Goal: Task Accomplishment & Management: Use online tool/utility

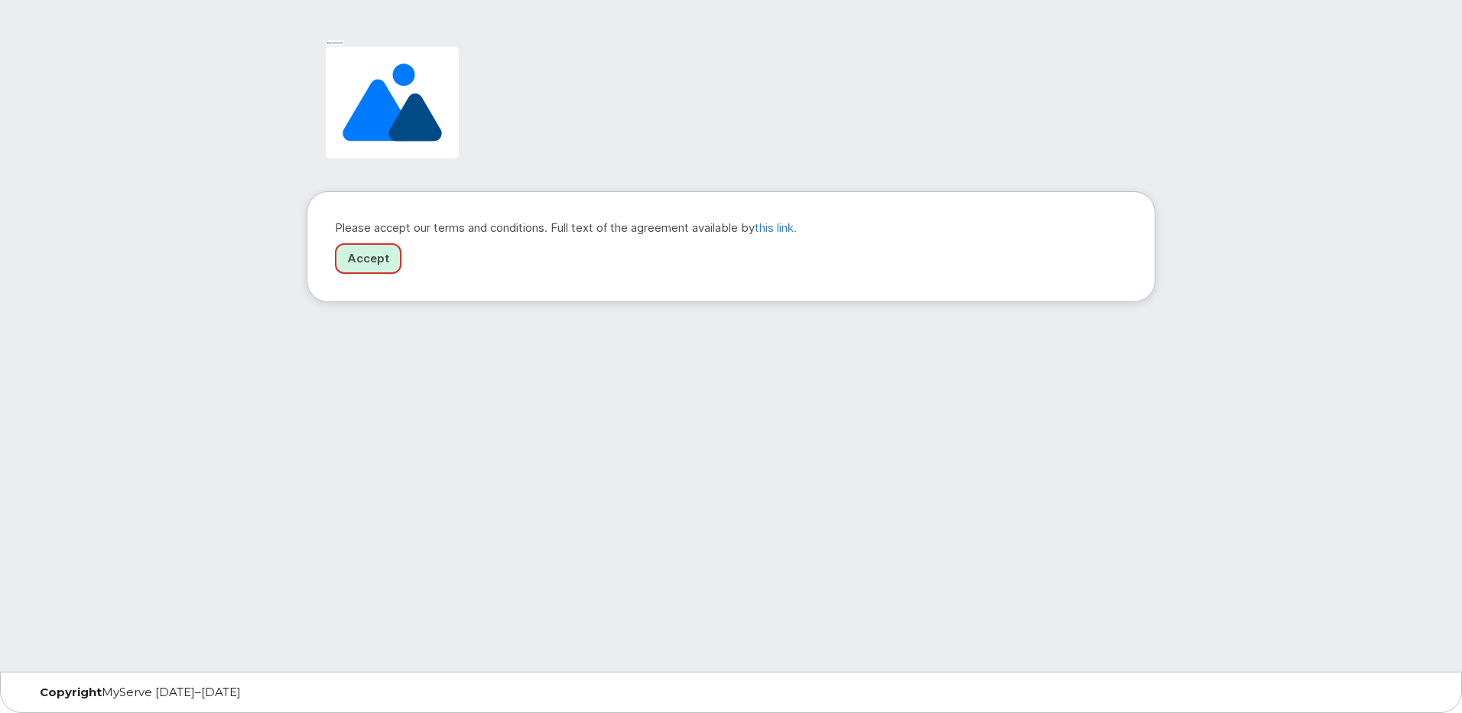
click at [361, 267] on link "Accept" at bounding box center [368, 258] width 67 height 31
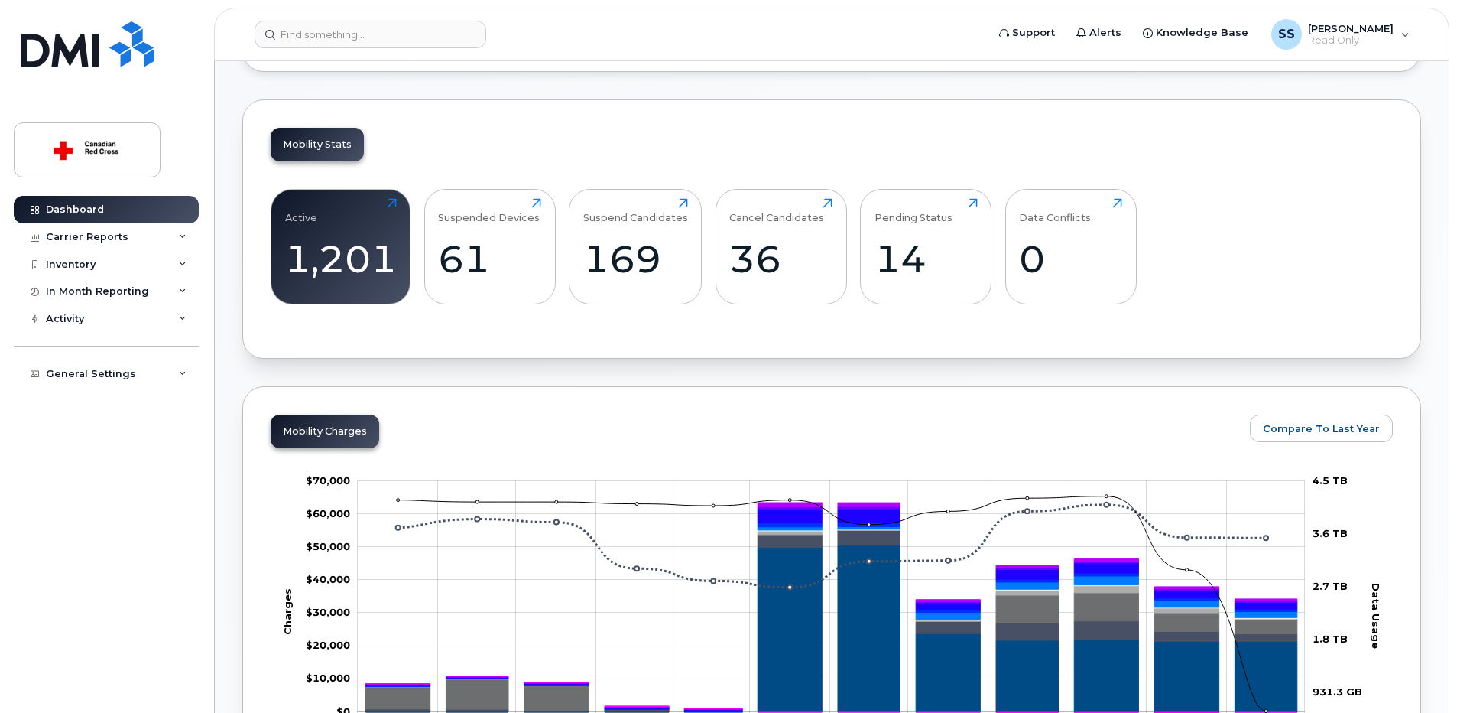
scroll to position [306, 0]
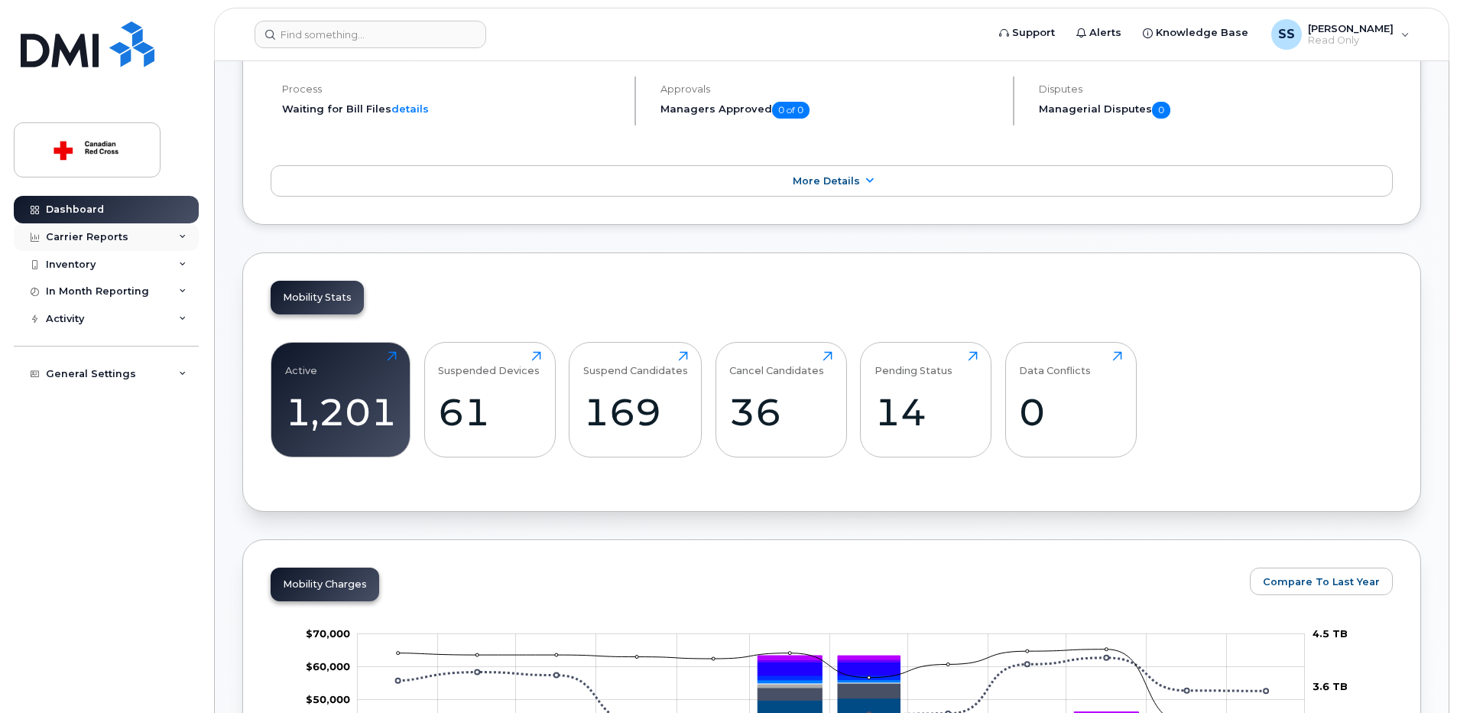
click at [180, 233] on icon at bounding box center [183, 237] width 8 height 8
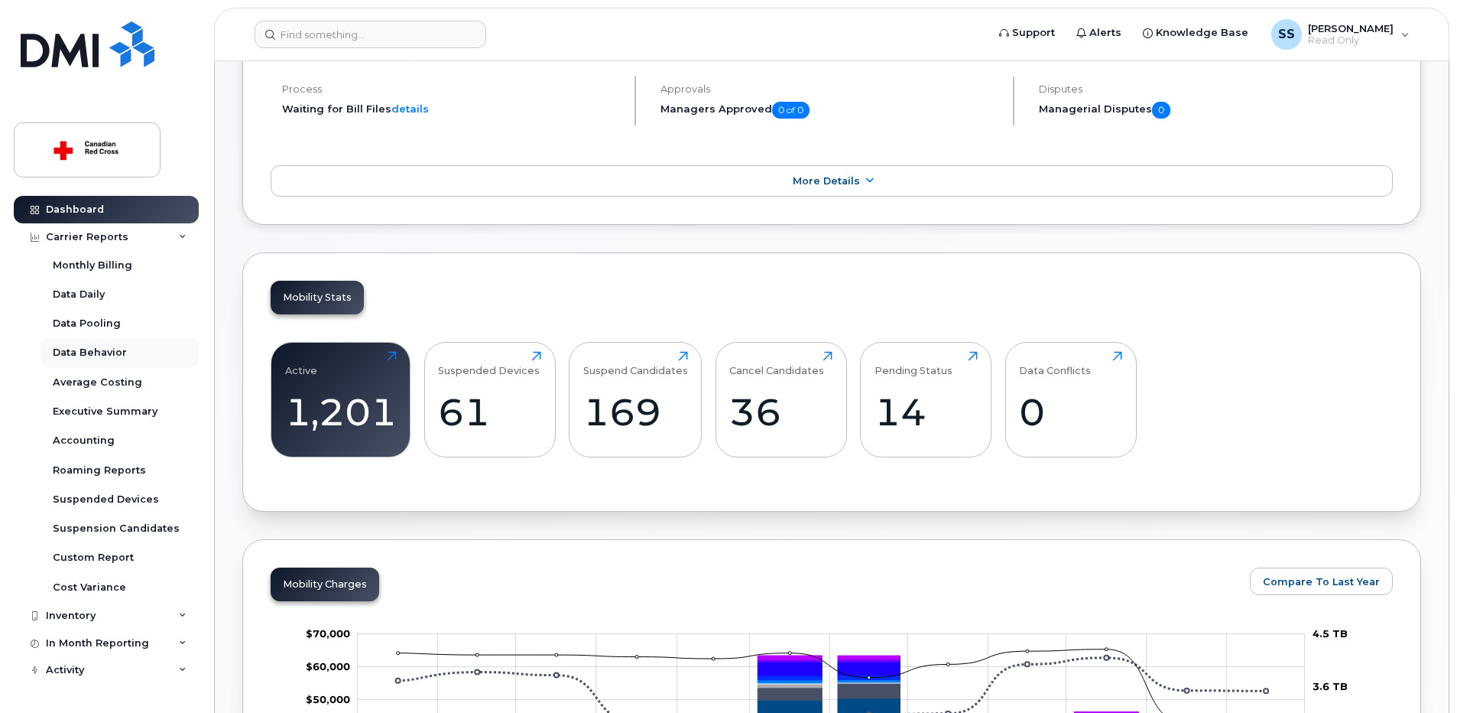
scroll to position [49, 0]
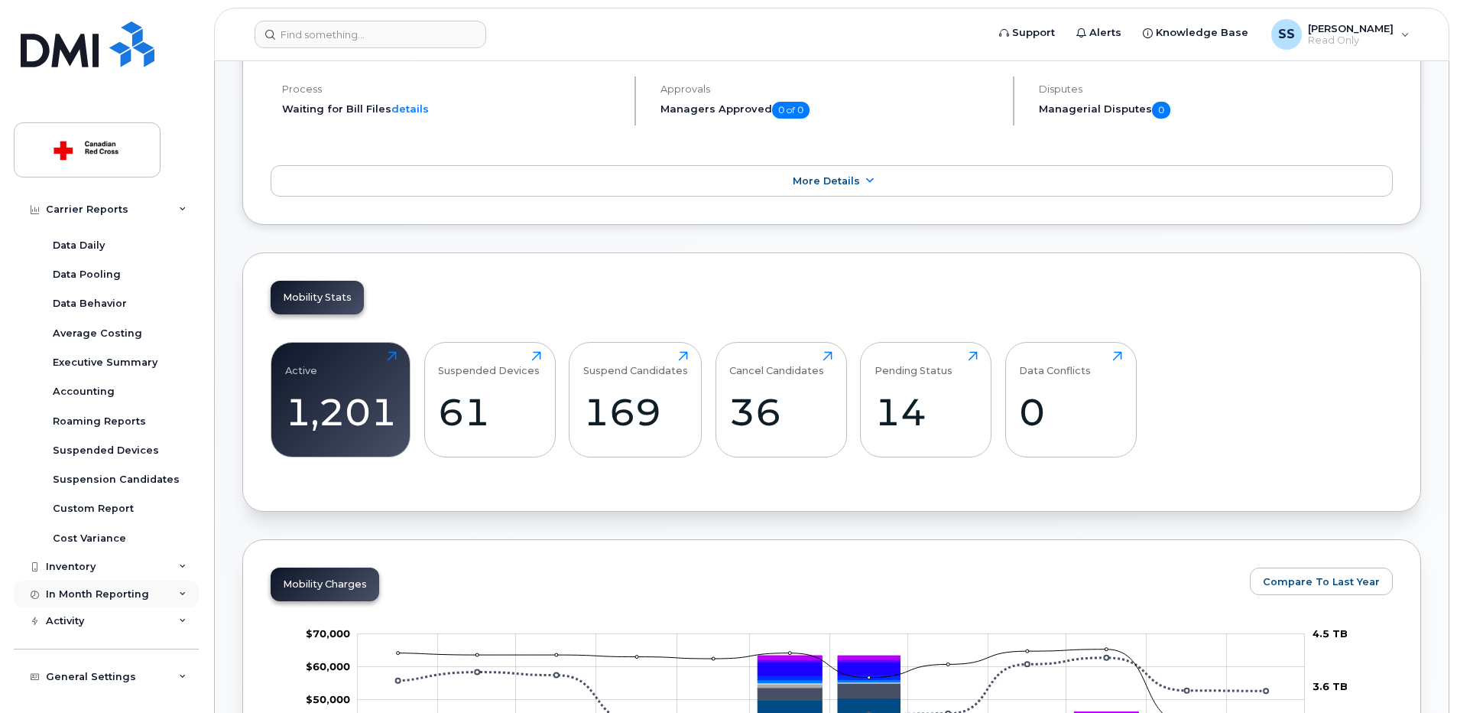
click at [174, 596] on div "In Month Reporting" at bounding box center [106, 594] width 185 height 28
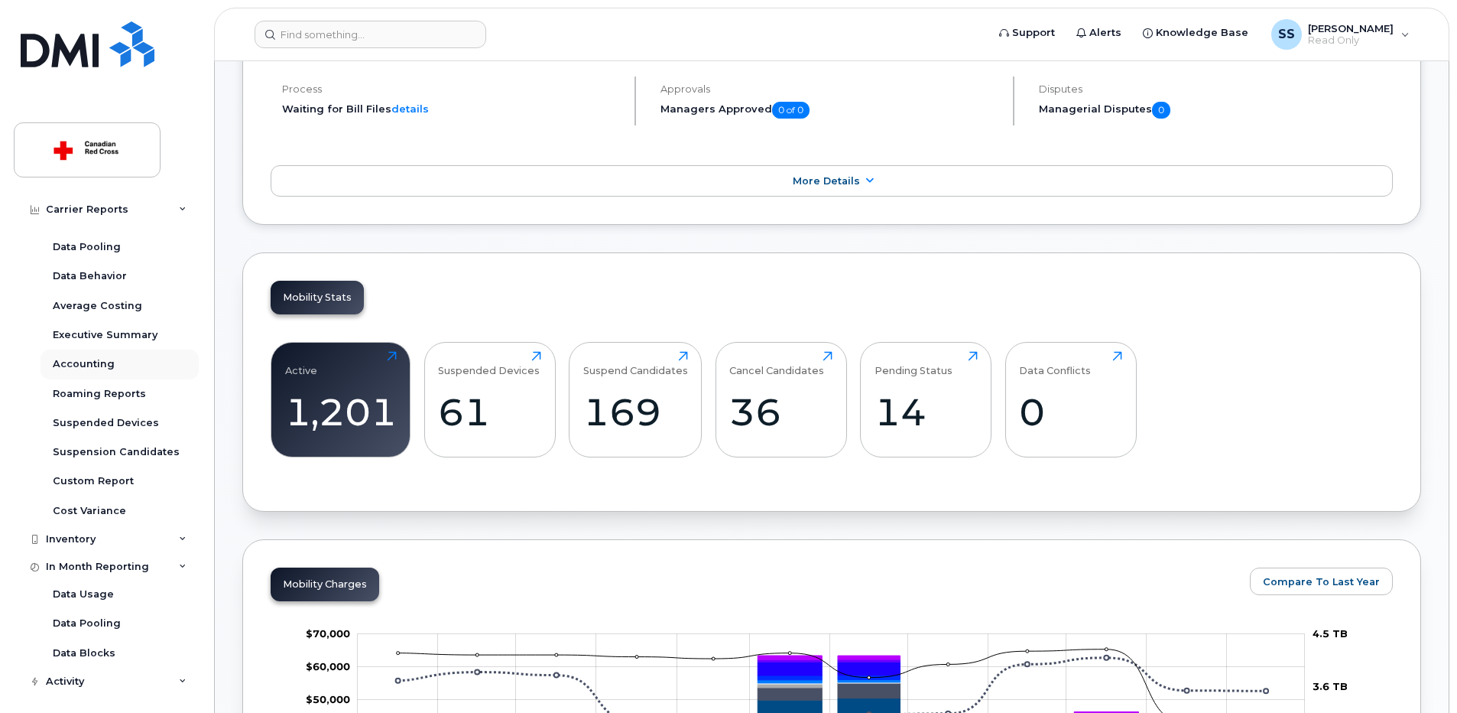
scroll to position [0, 0]
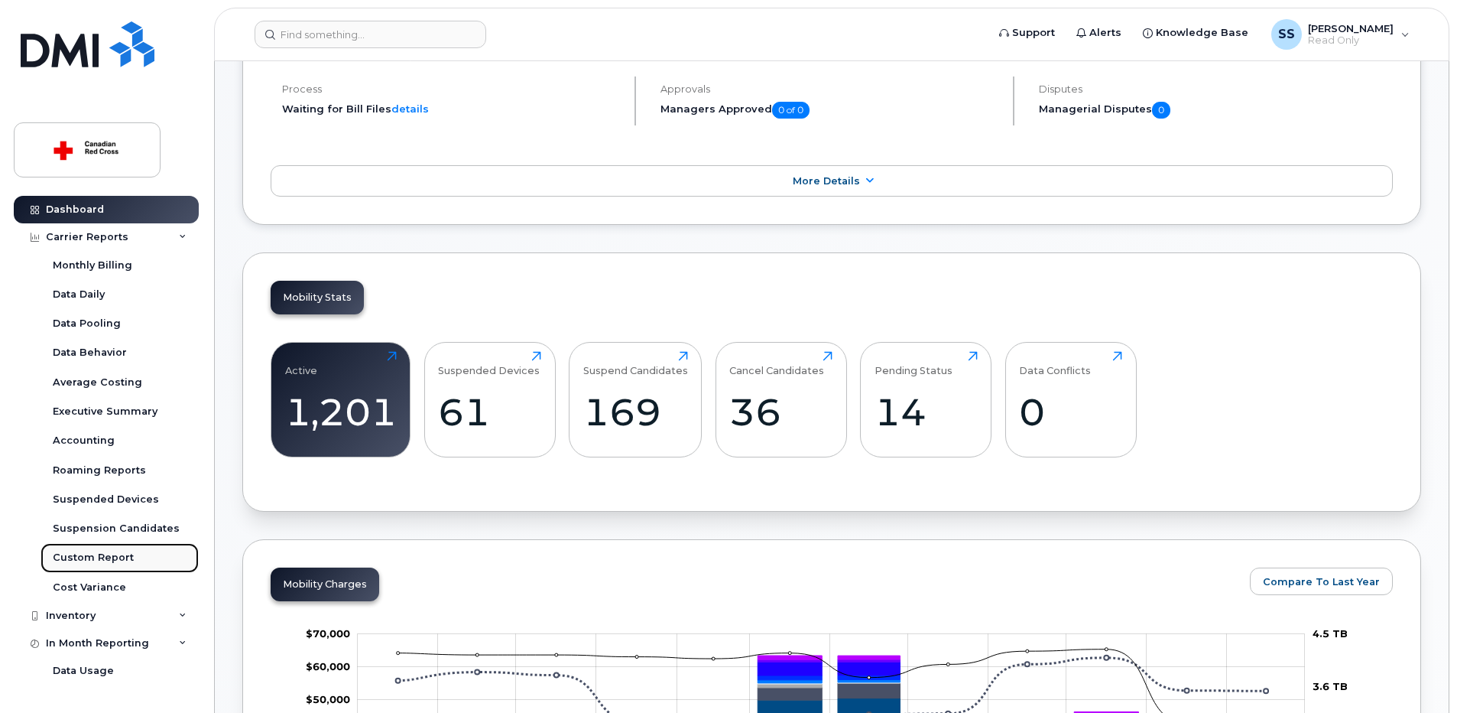
click at [105, 554] on div "Custom Report" at bounding box center [93, 557] width 81 height 14
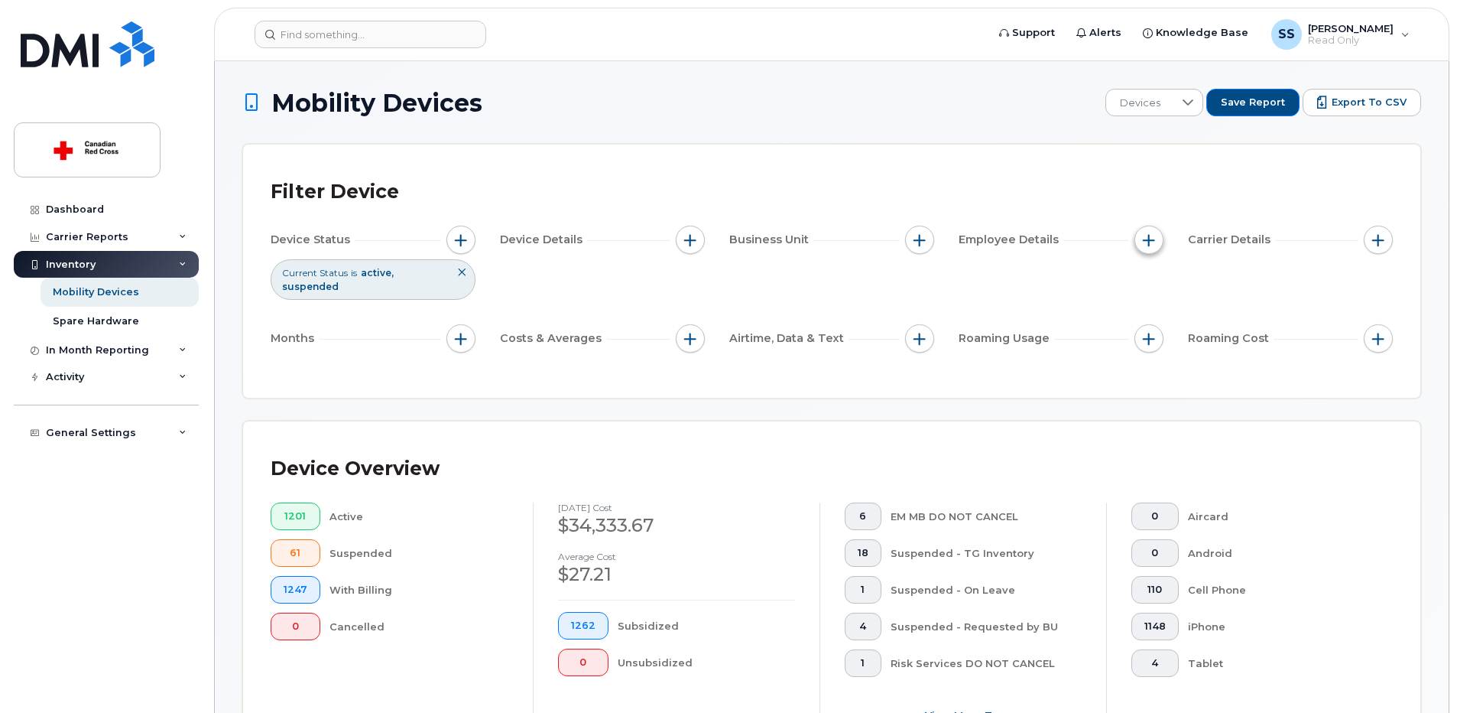
click at [1145, 242] on span "button" at bounding box center [1149, 240] width 12 height 12
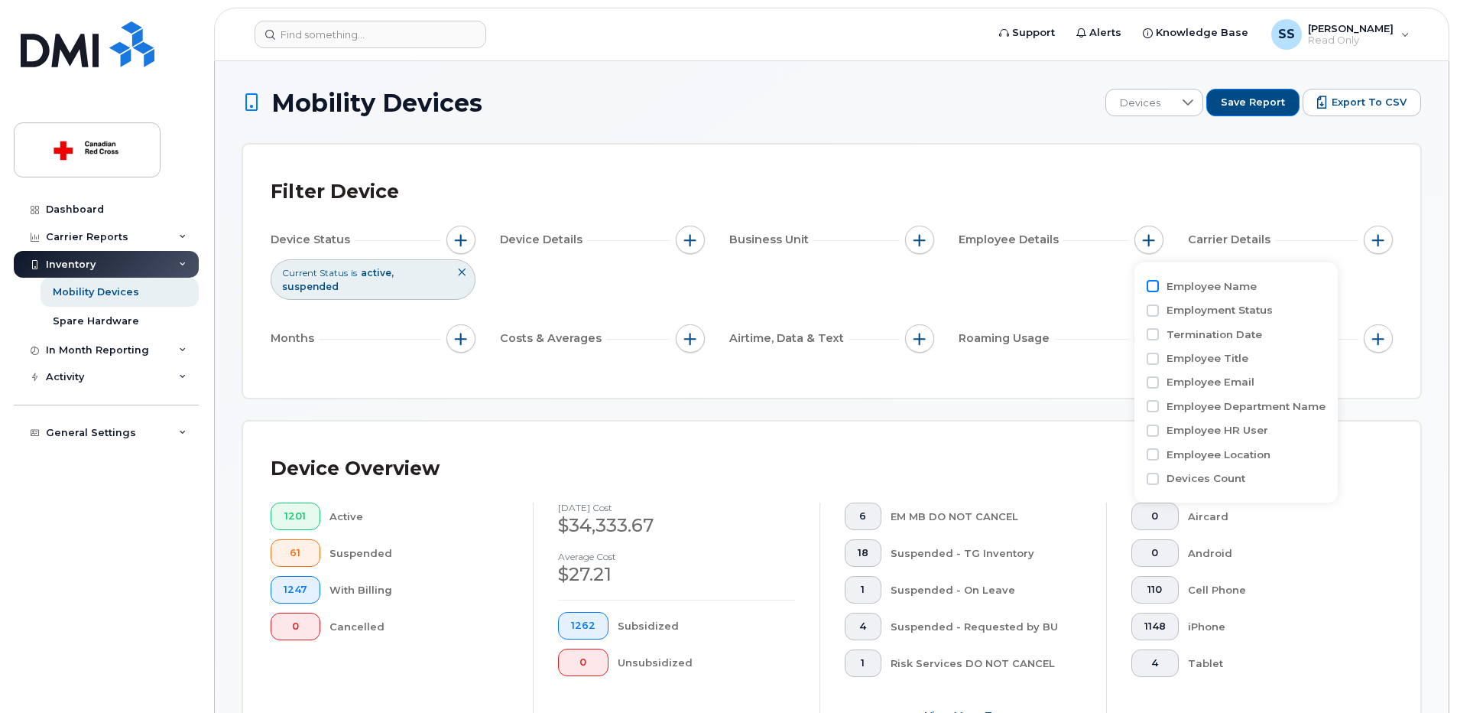
click at [1155, 286] on input "Employee Name" at bounding box center [1153, 286] width 12 height 12
checkbox input "true"
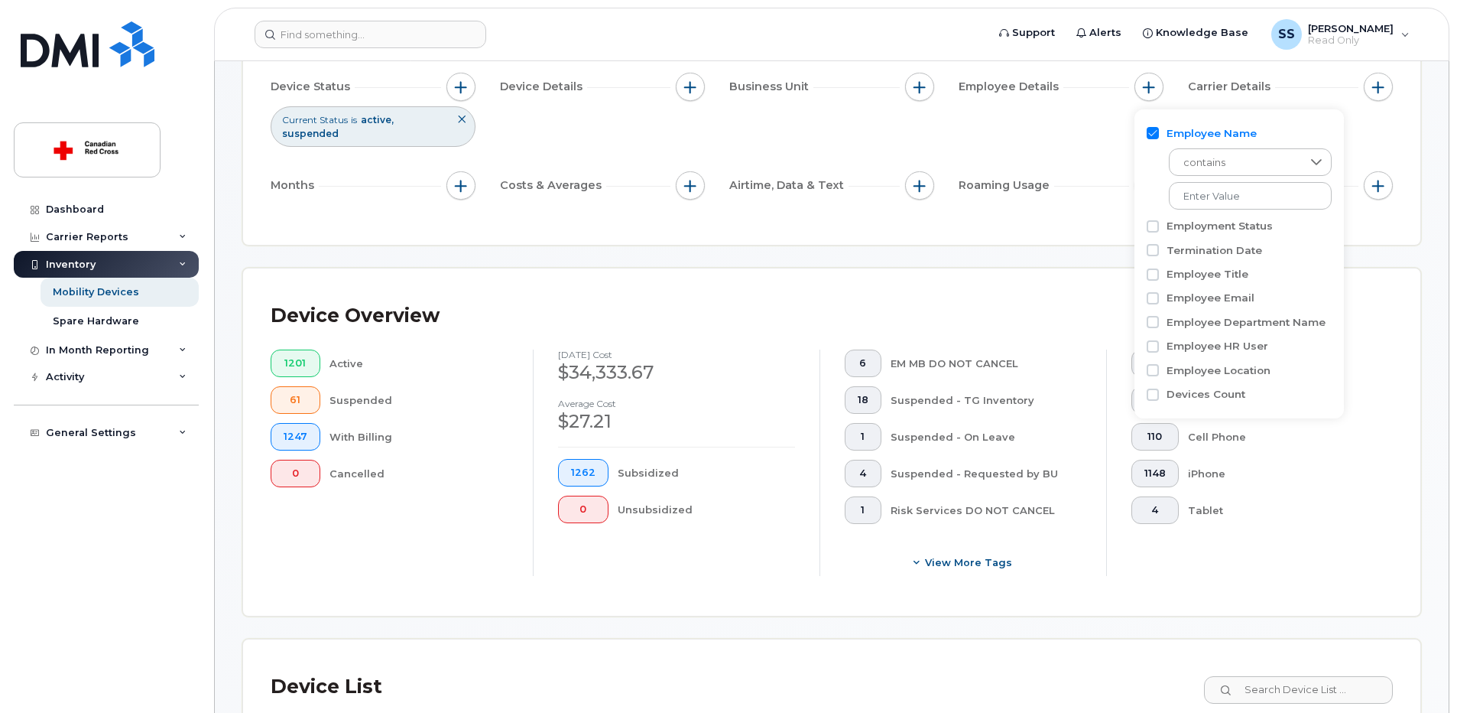
scroll to position [76, 0]
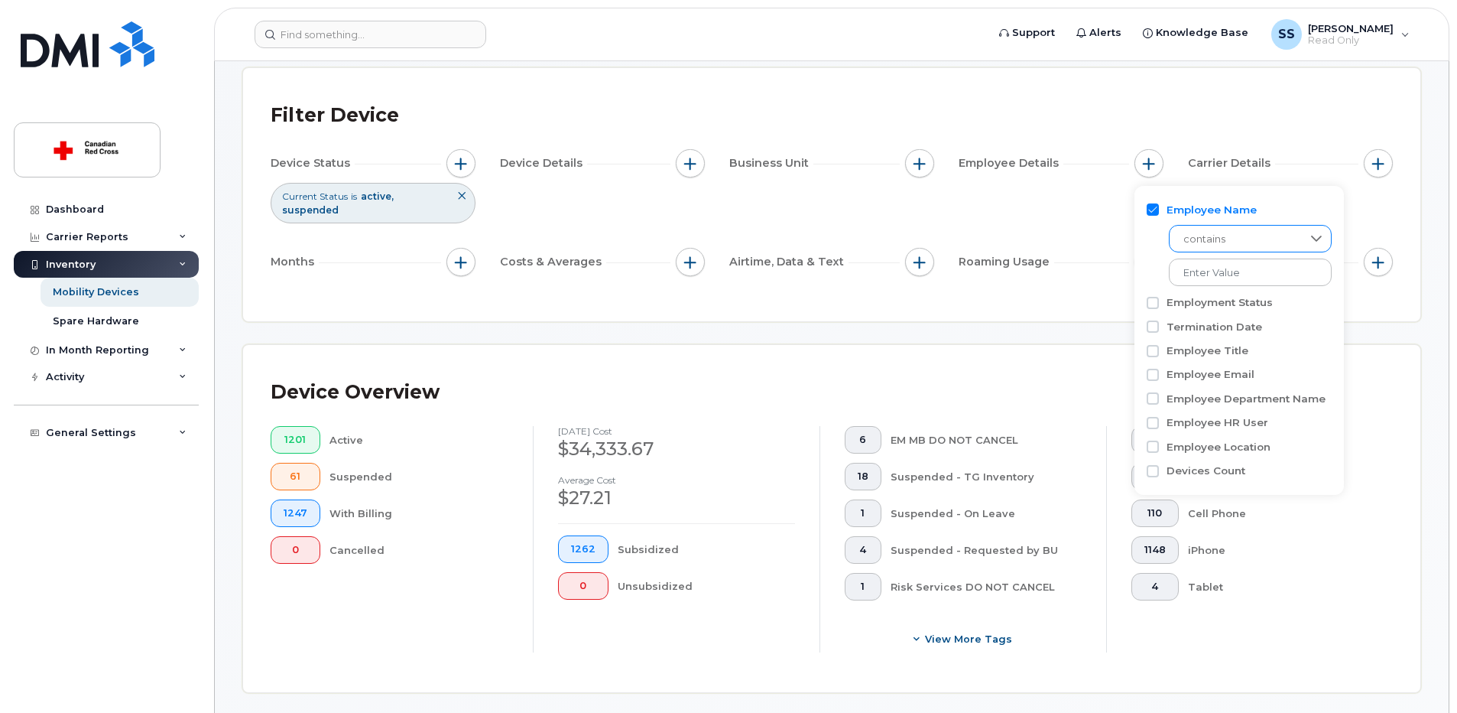
click at [1310, 239] on icon at bounding box center [1316, 238] width 12 height 12
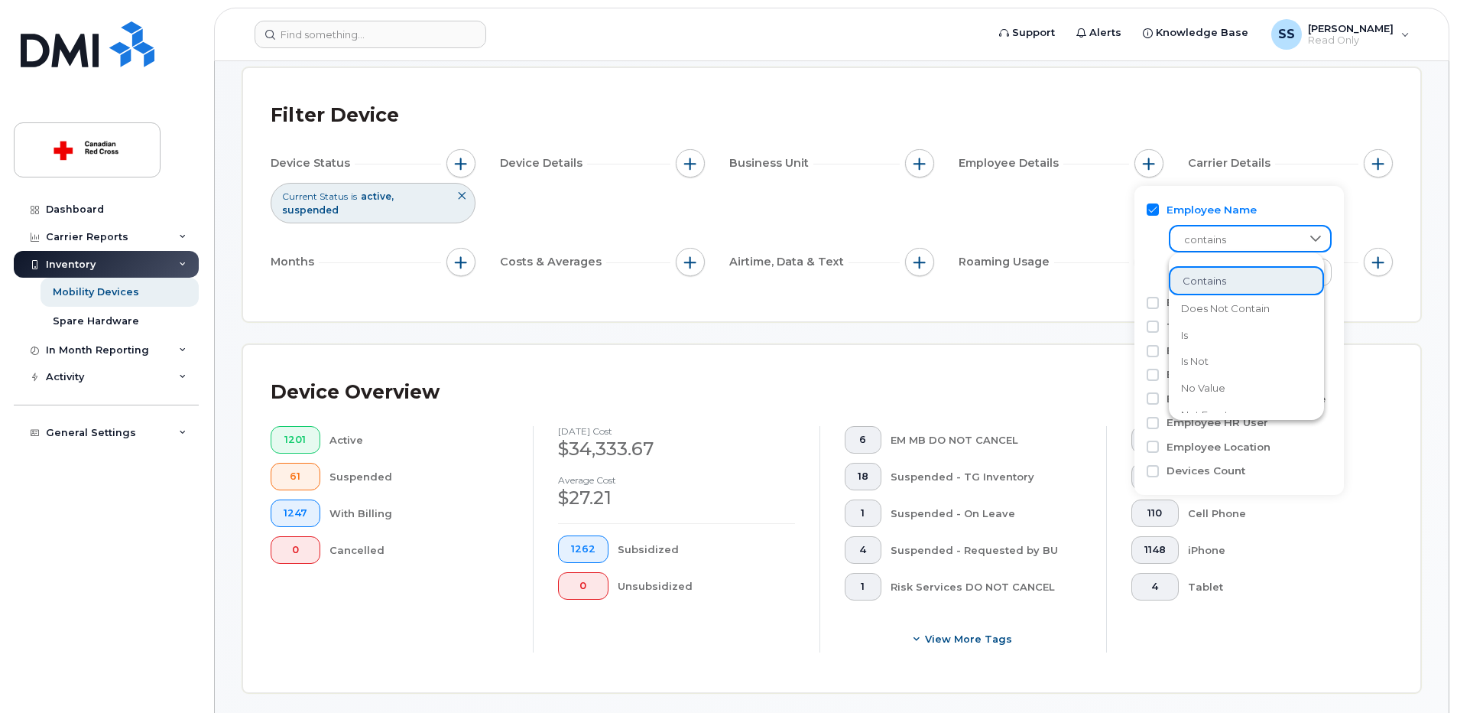
click at [1310, 239] on icon at bounding box center [1316, 238] width 12 height 12
click at [1106, 214] on div "Device Status Current Status is active suspended Device Details Business Unit E…" at bounding box center [832, 215] width 1122 height 133
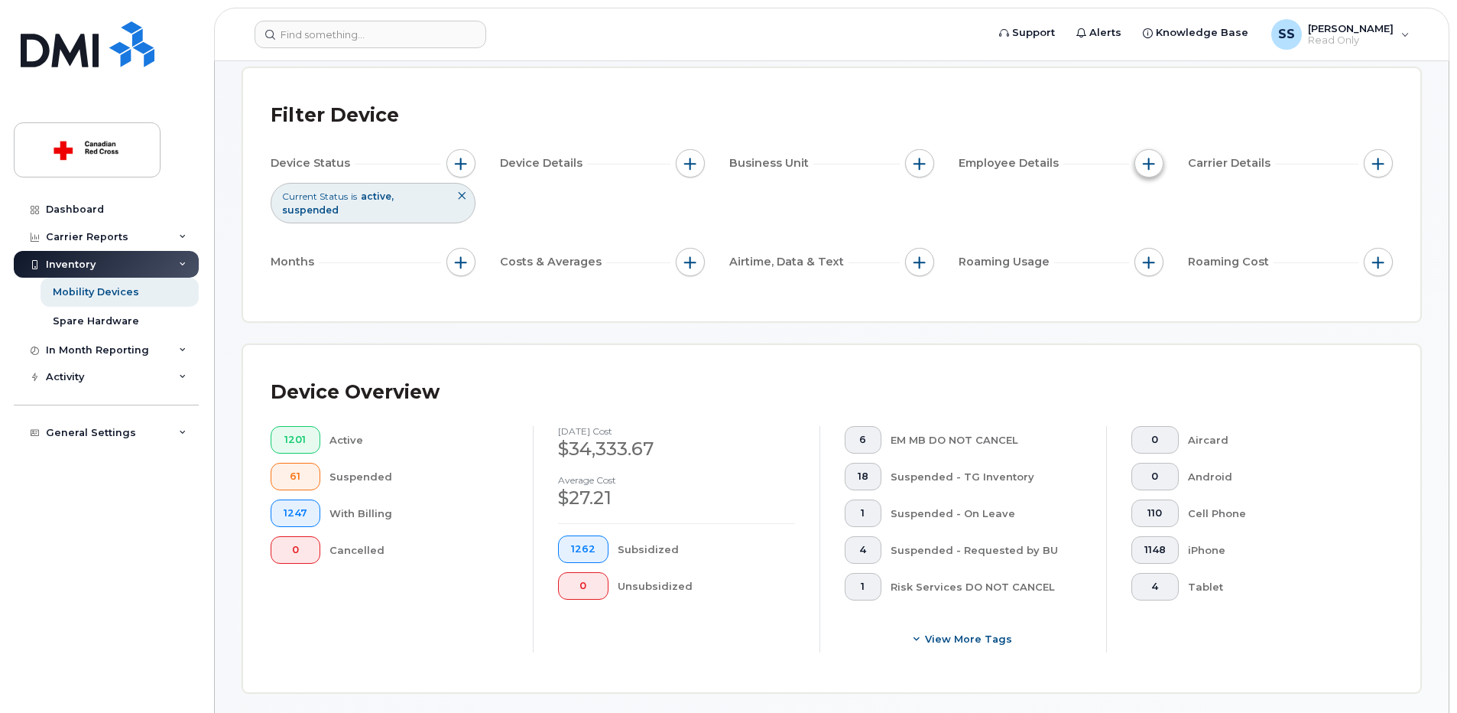
click at [1152, 170] on button "button" at bounding box center [1149, 163] width 29 height 29
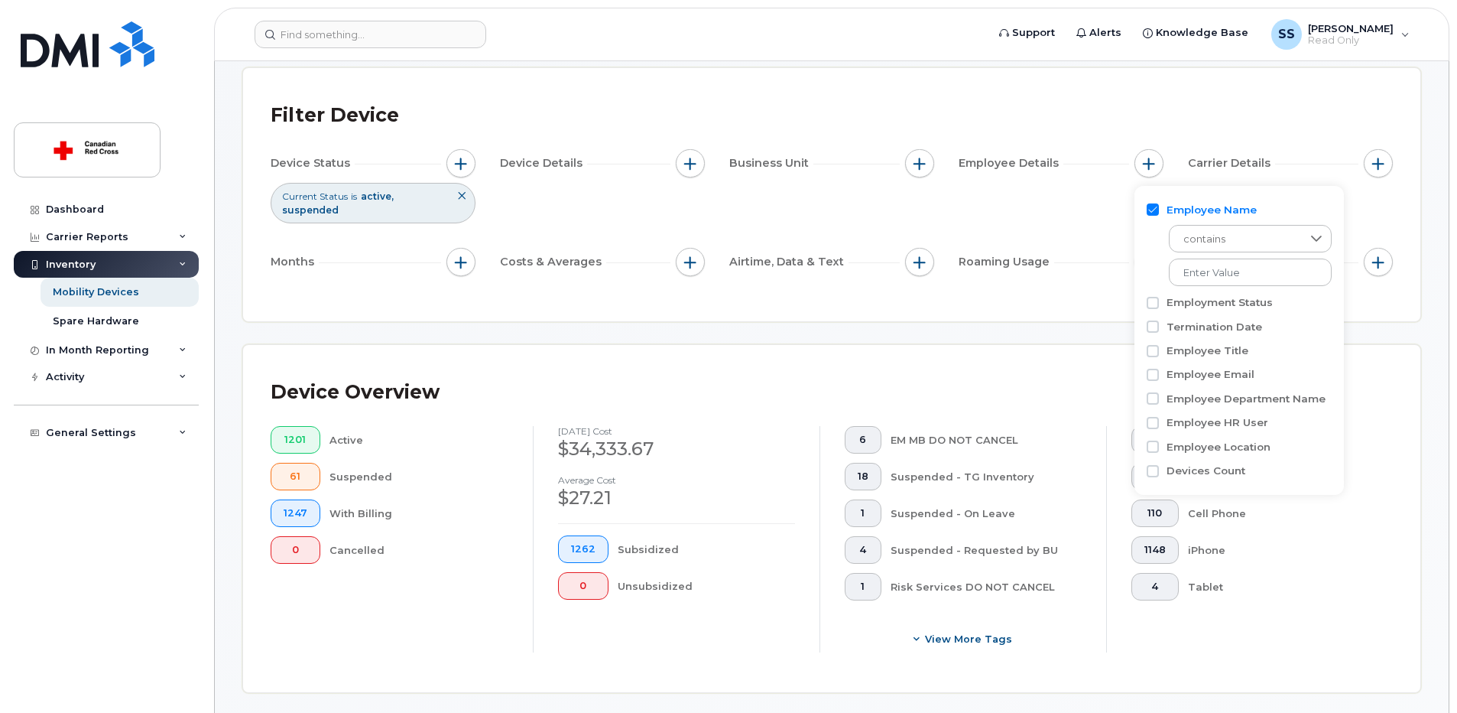
click at [1086, 219] on div "Device Status Current Status is active suspended Device Details Business Unit E…" at bounding box center [832, 215] width 1122 height 133
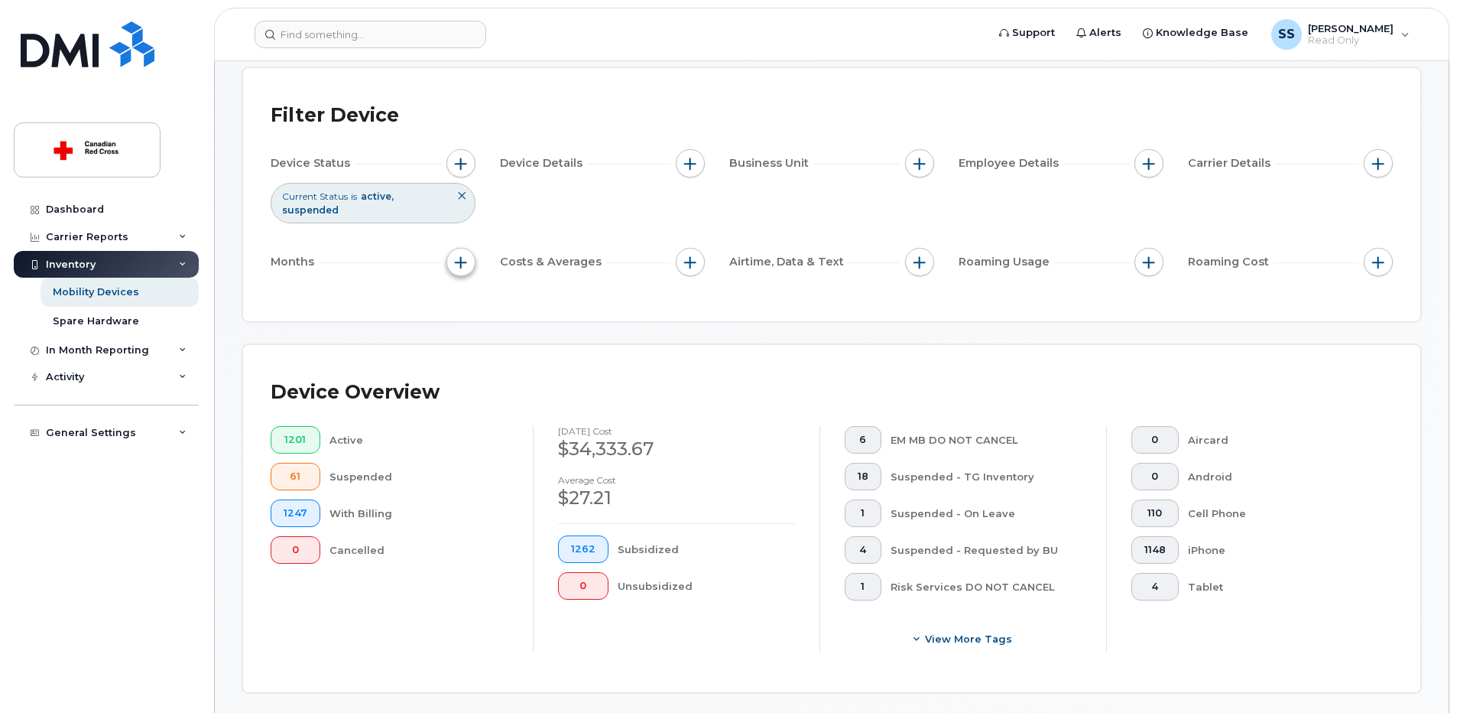
click at [466, 264] on span "button" at bounding box center [461, 262] width 12 height 12
click at [489, 309] on label "Billing Cycle" at bounding box center [512, 308] width 67 height 15
drag, startPoint x: 489, startPoint y: 309, endPoint x: 469, endPoint y: 310, distance: 19.2
click at [469, 310] on input "Billing Cycle" at bounding box center [465, 308] width 12 height 12
checkbox input "true"
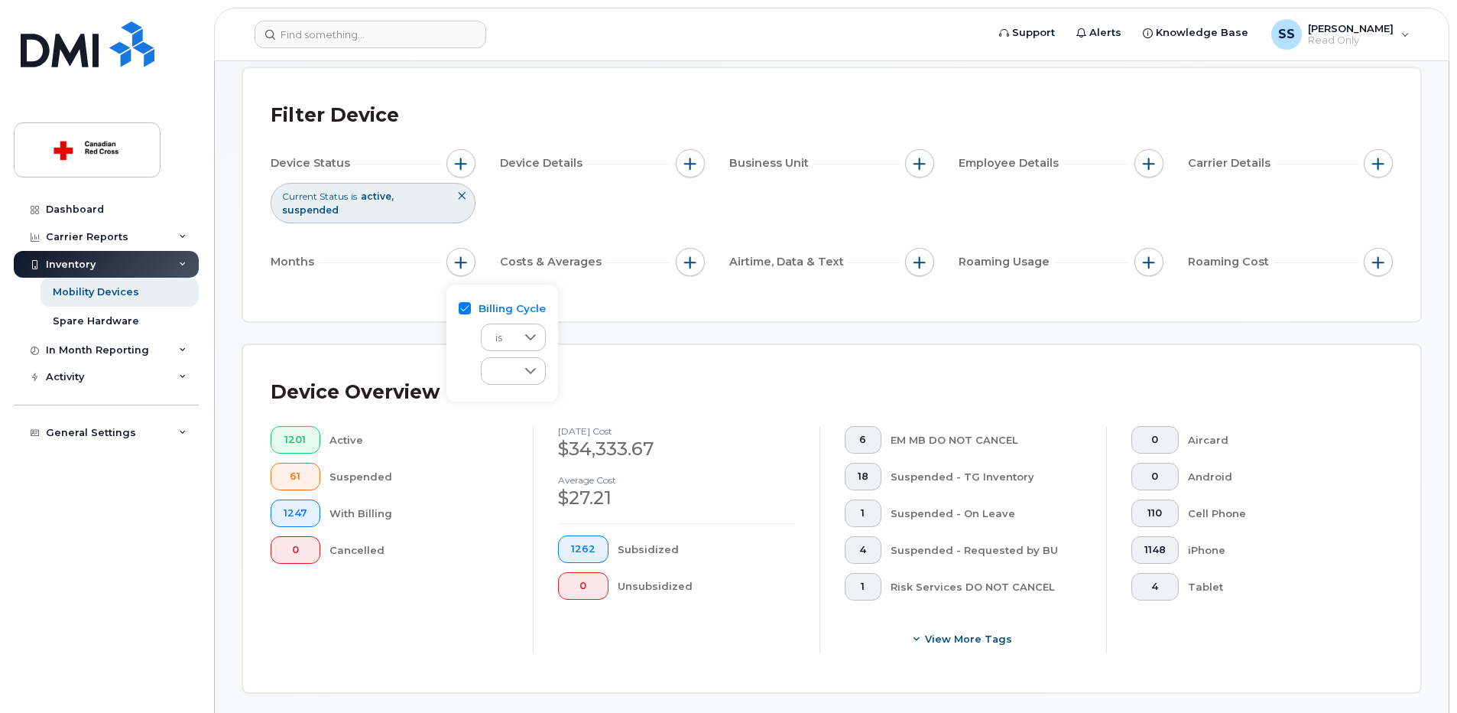
click at [595, 310] on div "Filter Device Device Status Current Status is active suspended Device Details B…" at bounding box center [831, 194] width 1177 height 253
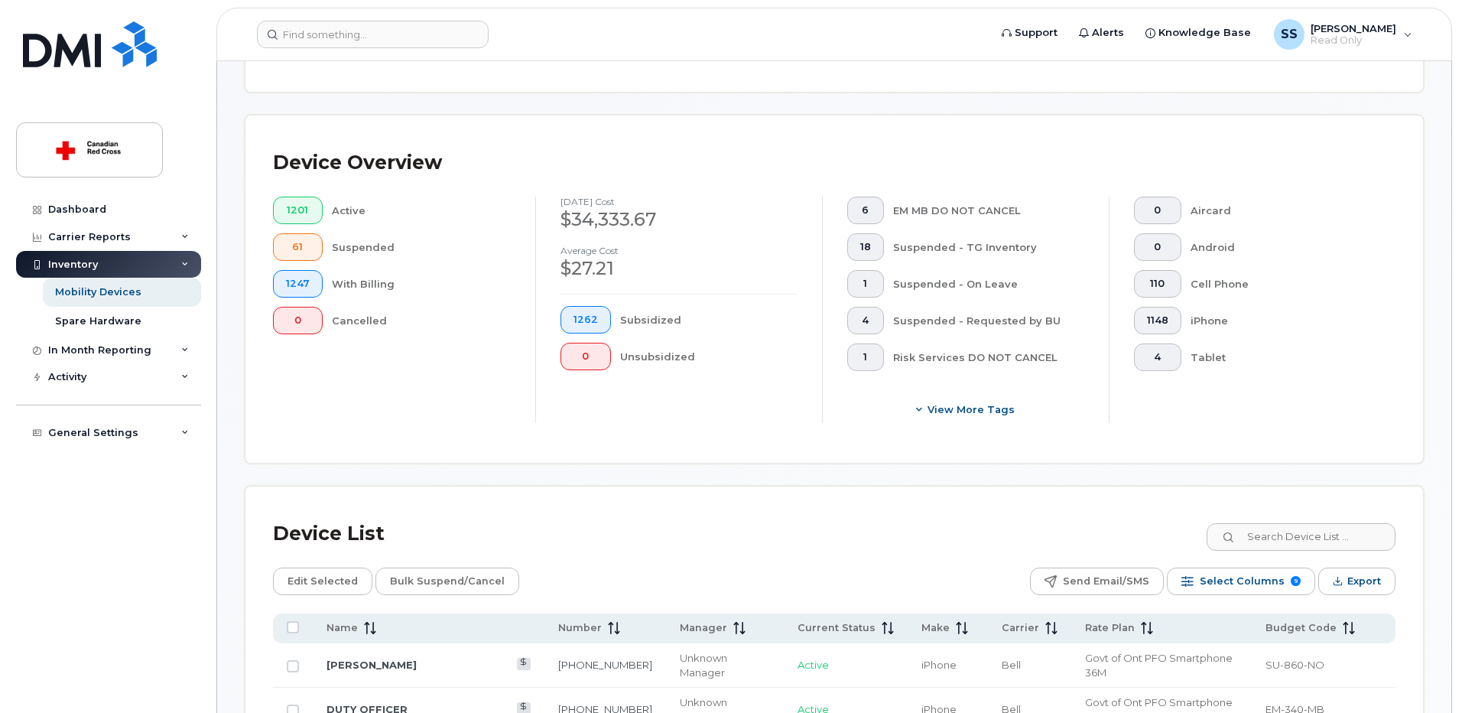
scroll to position [459, 0]
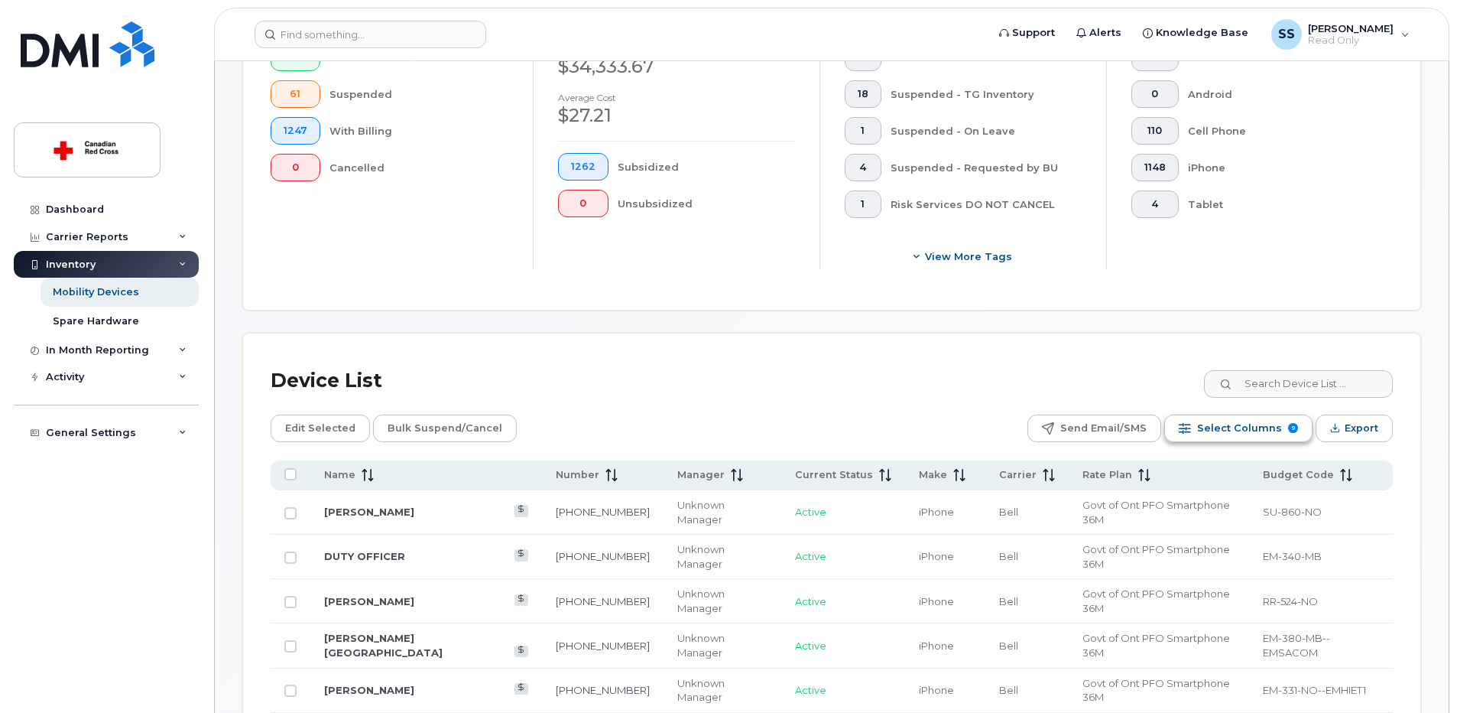
click at [1226, 434] on span "Select Columns" at bounding box center [1239, 428] width 85 height 23
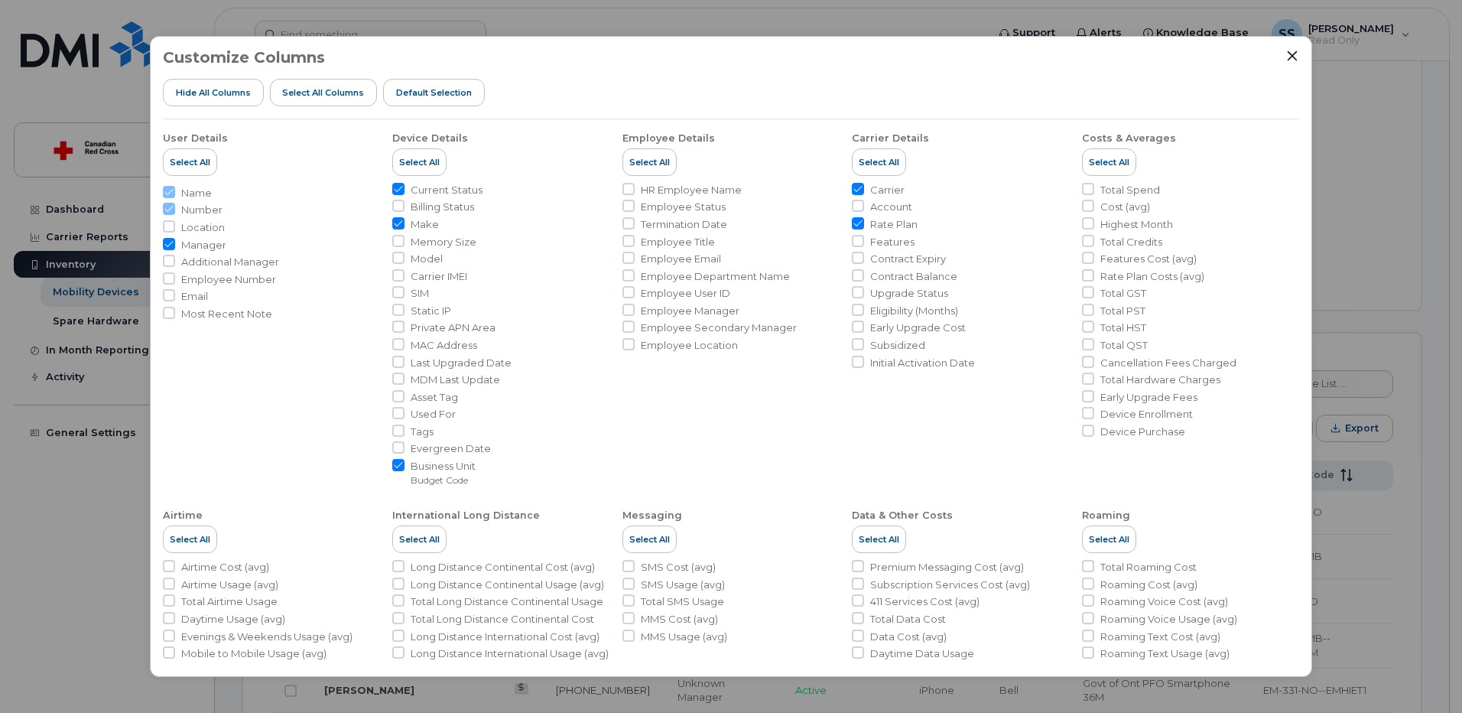
click at [209, 248] on span "Manager" at bounding box center [203, 245] width 45 height 15
click at [175, 248] on input "Manager" at bounding box center [169, 244] width 12 height 12
click at [170, 245] on input "Manager" at bounding box center [169, 244] width 12 height 12
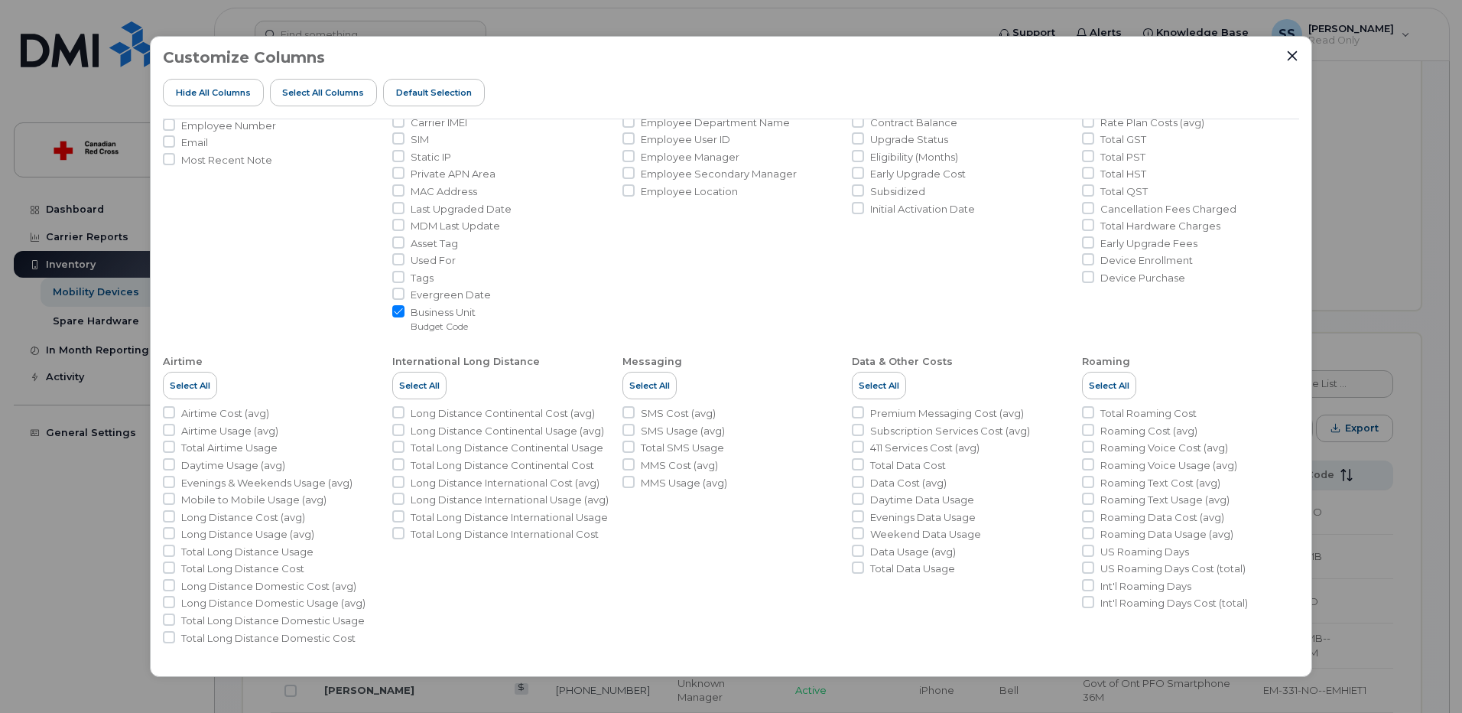
scroll to position [1, 0]
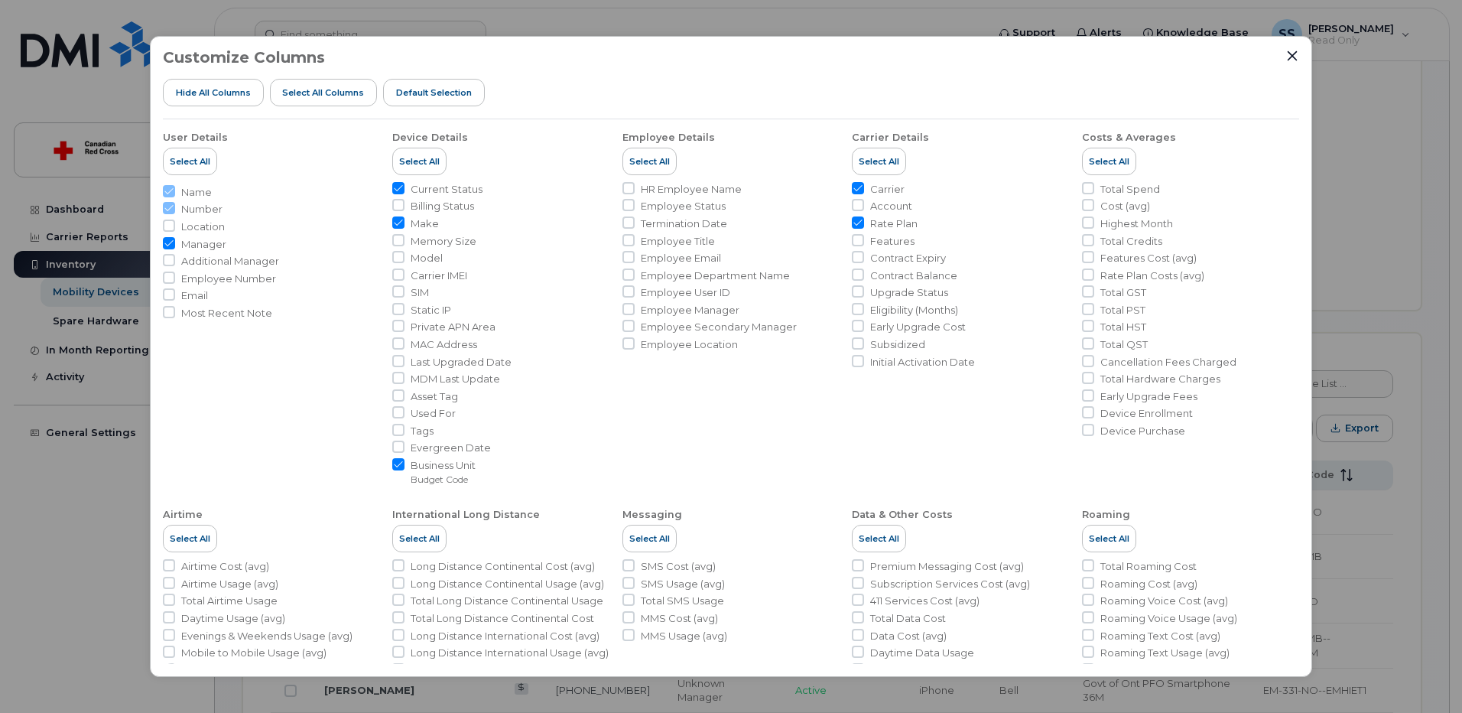
click at [166, 241] on input "Manager" at bounding box center [169, 243] width 12 height 12
checkbox input "false"
click at [1294, 57] on icon "Close" at bounding box center [1293, 55] width 10 height 10
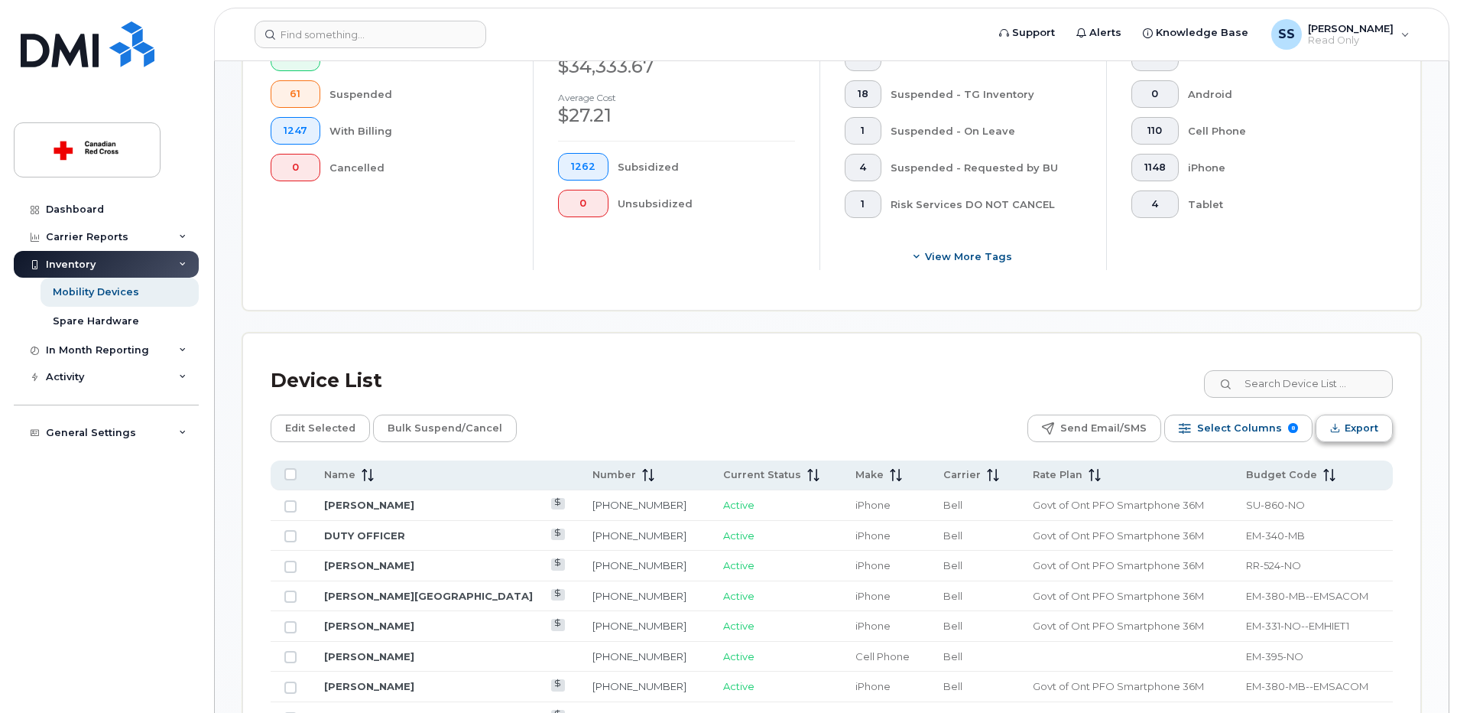
click at [1357, 428] on span "Export" at bounding box center [1362, 428] width 34 height 23
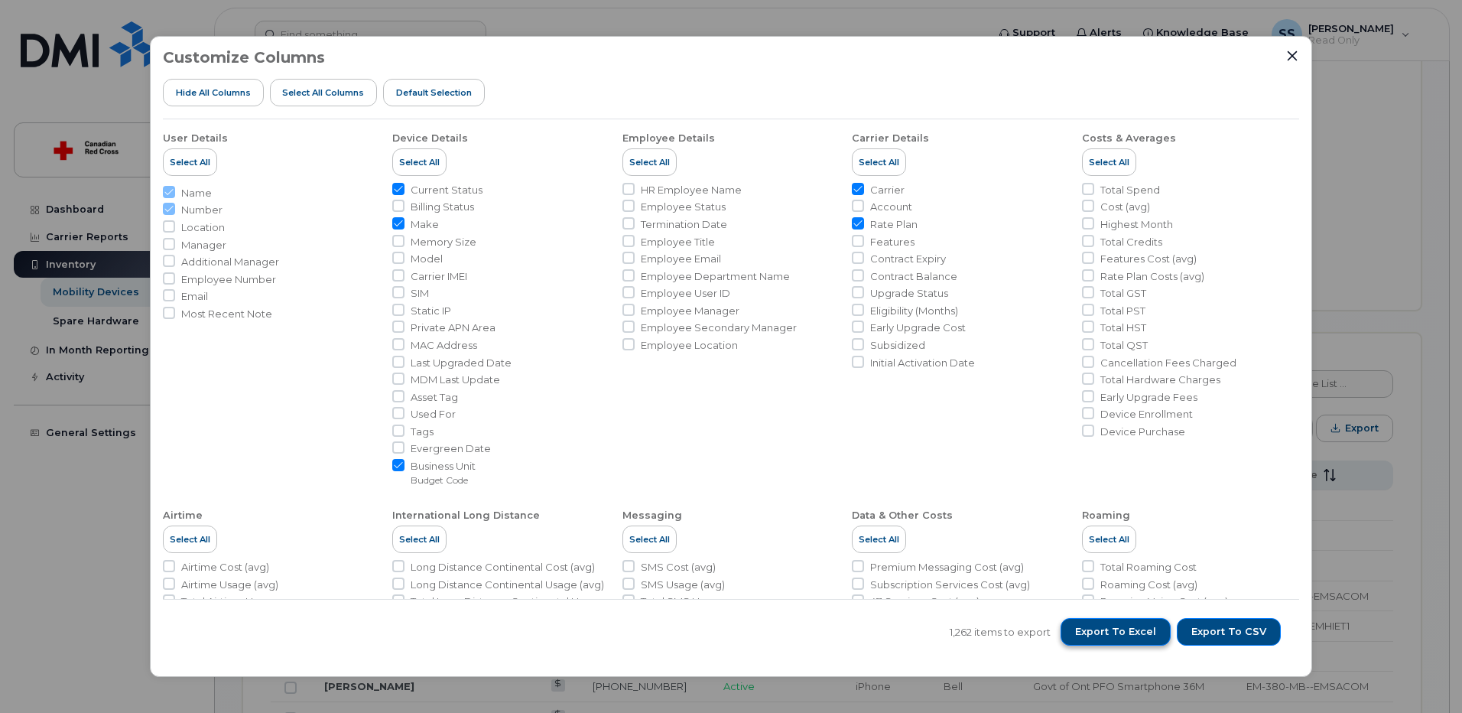
click at [1122, 638] on span "Export to Excel" at bounding box center [1115, 632] width 81 height 14
click at [1376, 196] on div "Customize Columns Hide All Columns Select all Columns Default Selection User De…" at bounding box center [731, 356] width 1462 height 713
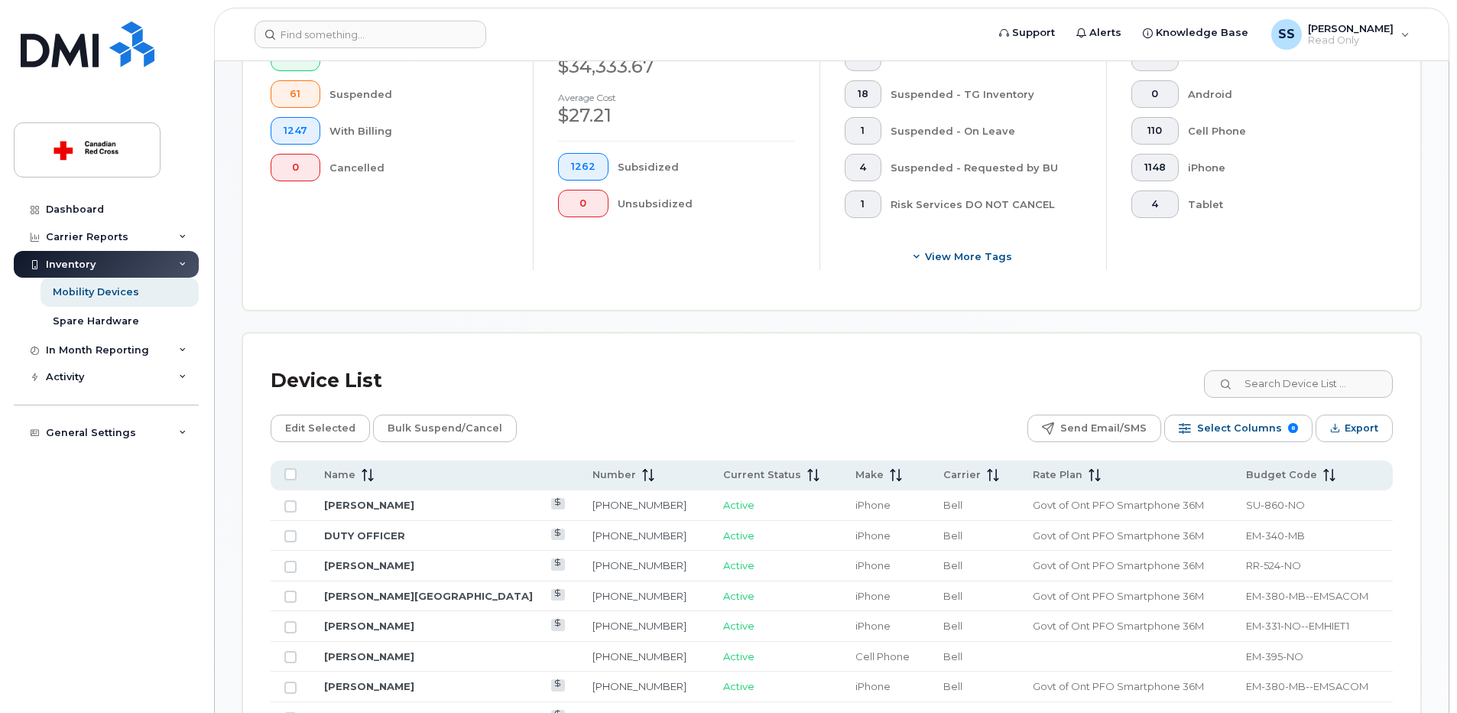
click at [1289, 57] on header "Support Alerts Knowledge Base SS Sanaa Sabih Read Only English Français Sign out" at bounding box center [832, 35] width 1236 height 54
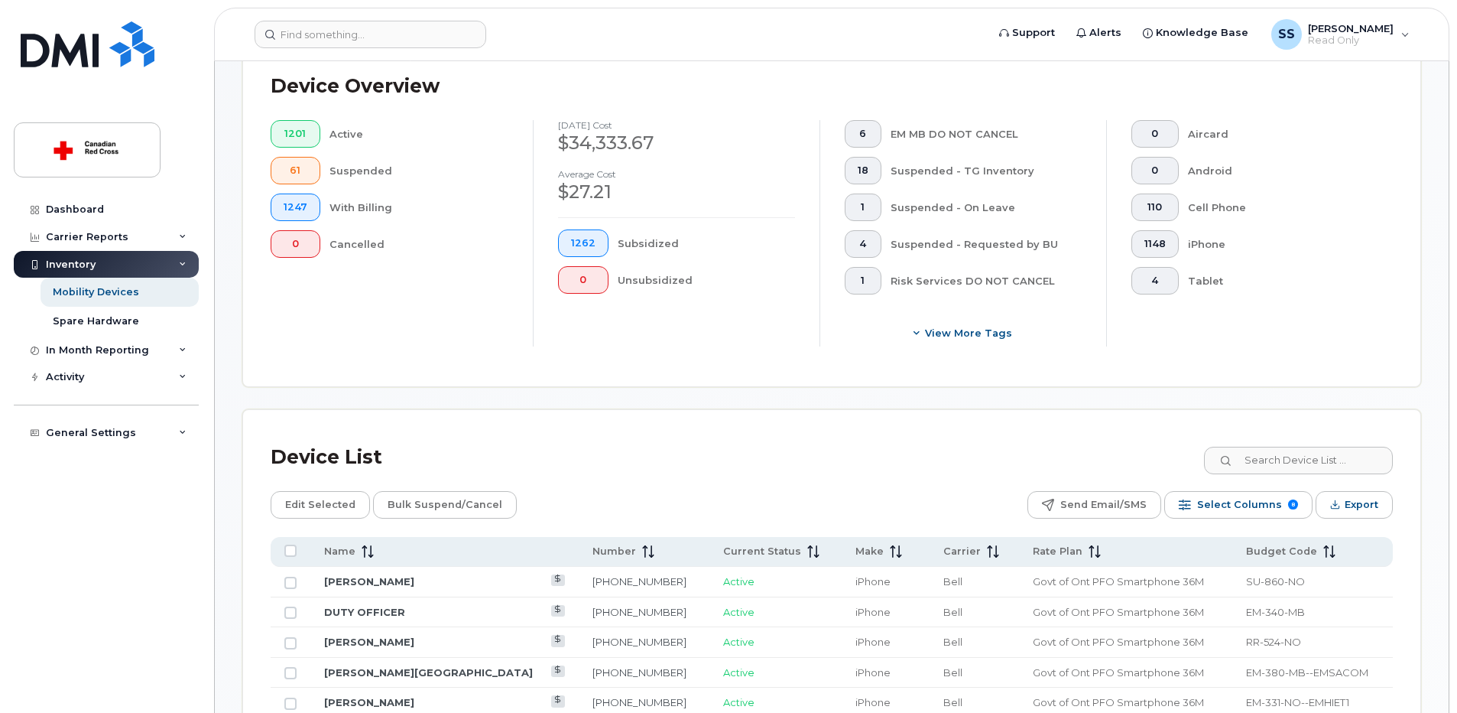
scroll to position [229, 0]
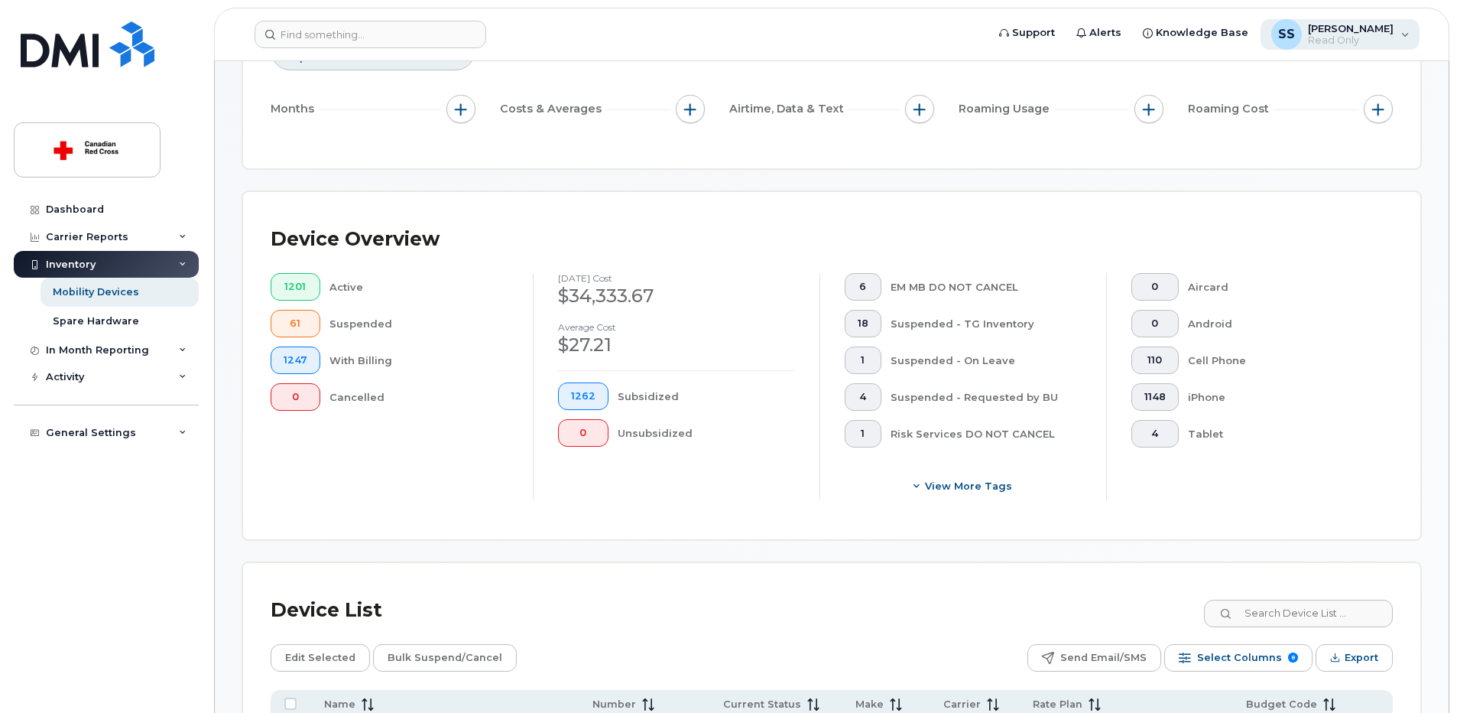
click at [1408, 37] on div "SS [PERSON_NAME] Read Only" at bounding box center [1341, 34] width 160 height 31
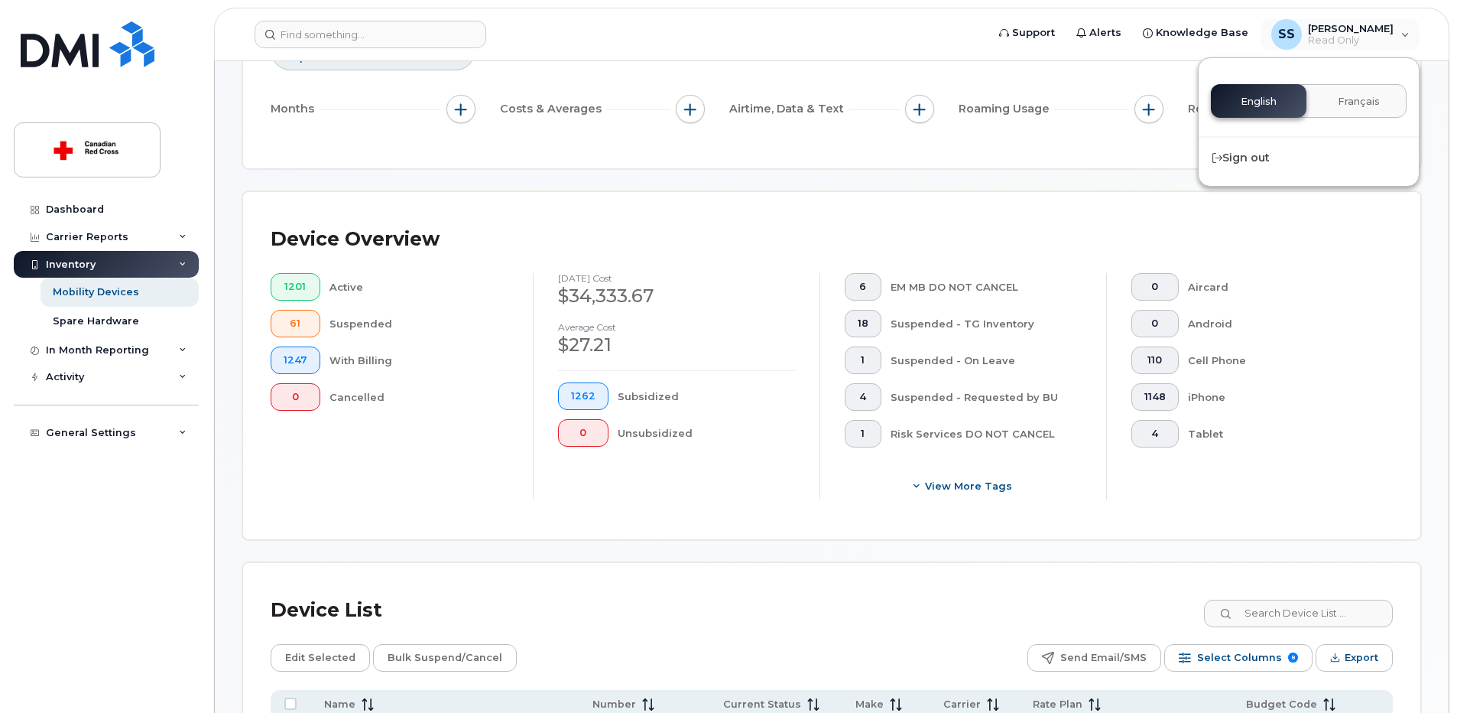
drag, startPoint x: 1259, startPoint y: 159, endPoint x: 1439, endPoint y: 243, distance: 198.4
click at [1260, 158] on div "Sign out" at bounding box center [1309, 158] width 220 height 28
